Goal: Participate in discussion: Engage in conversation with other users on a specific topic

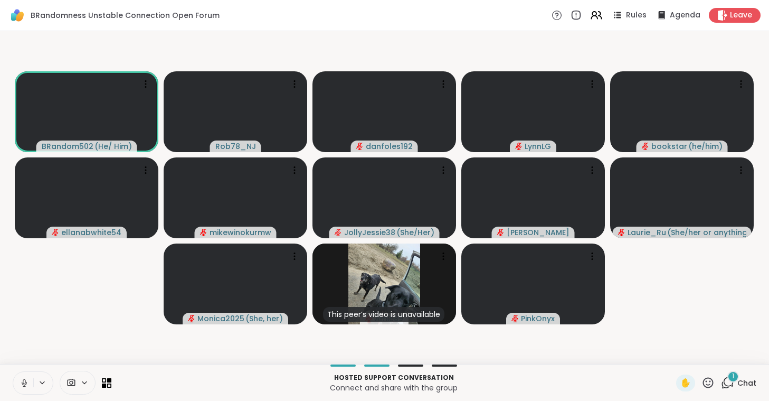
click at [115, 381] on div "Hosted support conversation Connect and share with the group ✋ 1 Chat" at bounding box center [384, 382] width 769 height 37
click at [108, 378] on icon at bounding box center [109, 379] width 5 height 5
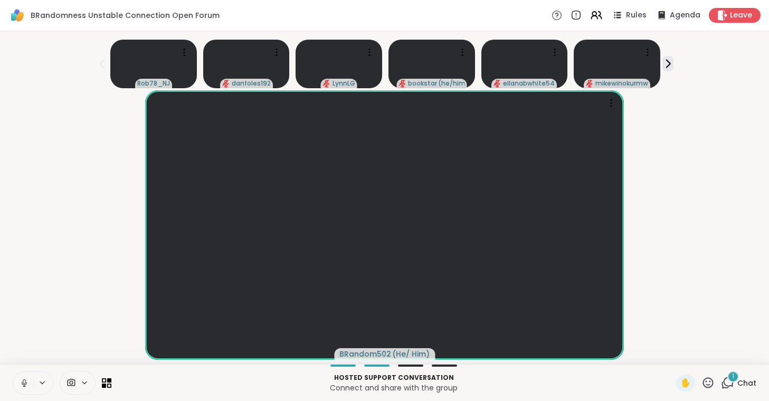
click at [81, 380] on icon at bounding box center [84, 382] width 8 height 9
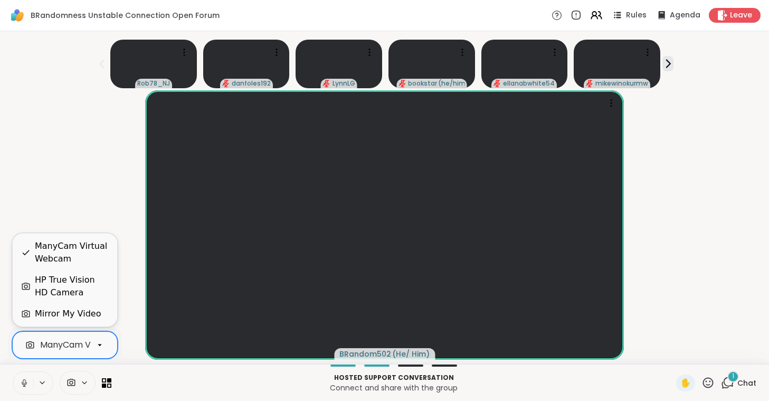
click at [76, 346] on div "ManyCam Virtual Webcam" at bounding box center [96, 344] width 112 height 13
click at [70, 284] on div "HP True Vision HD Camera" at bounding box center [72, 285] width 74 height 25
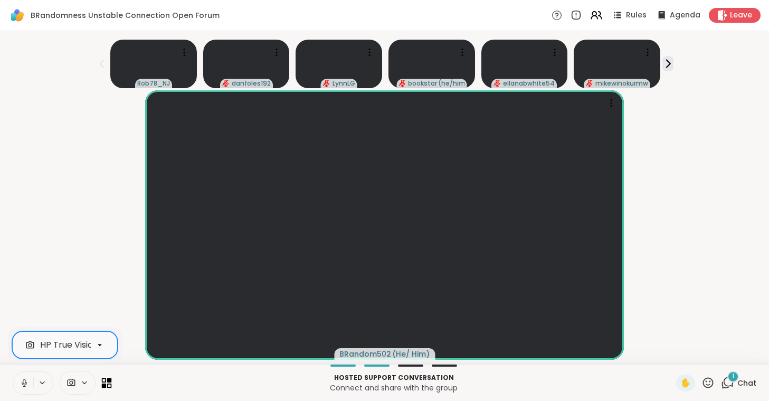
click at [102, 380] on icon at bounding box center [104, 379] width 5 height 5
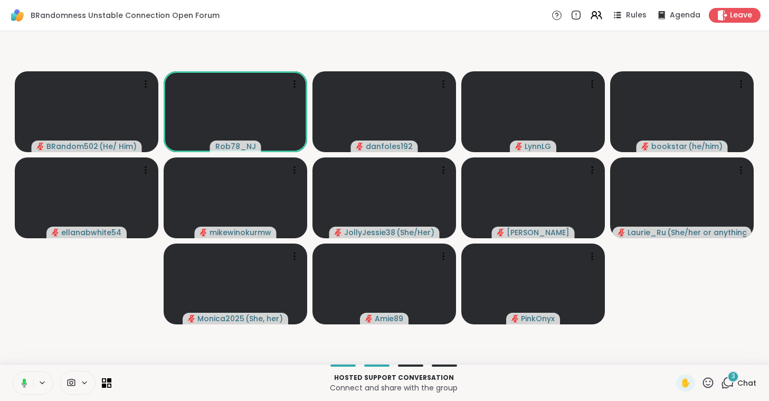
click at [32, 384] on button at bounding box center [23, 382] width 22 height 22
